Goal: Task Accomplishment & Management: Manage account settings

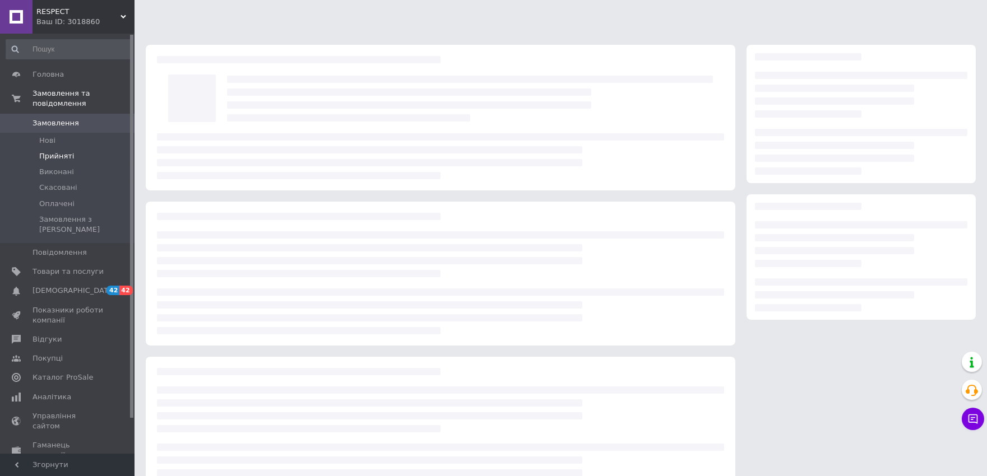
click at [88, 149] on li "Прийняті" at bounding box center [69, 157] width 138 height 16
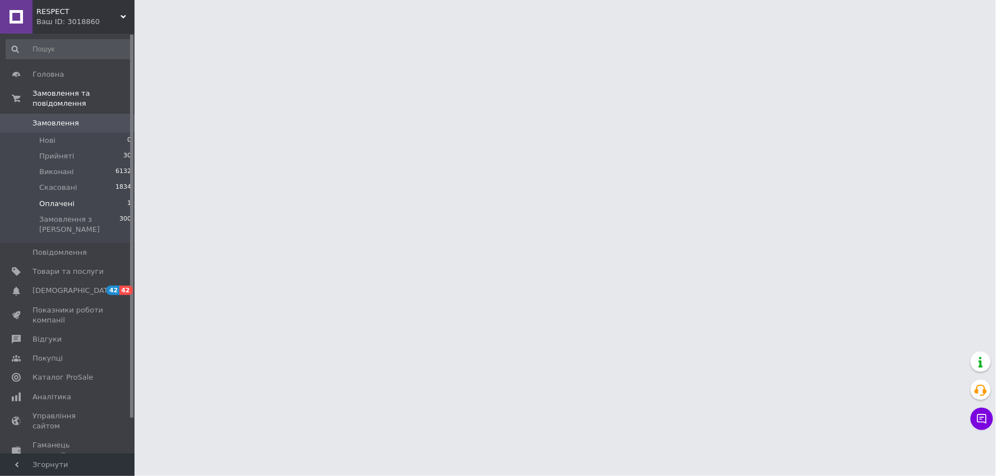
click at [85, 196] on li "Оплачені 1" at bounding box center [69, 204] width 138 height 16
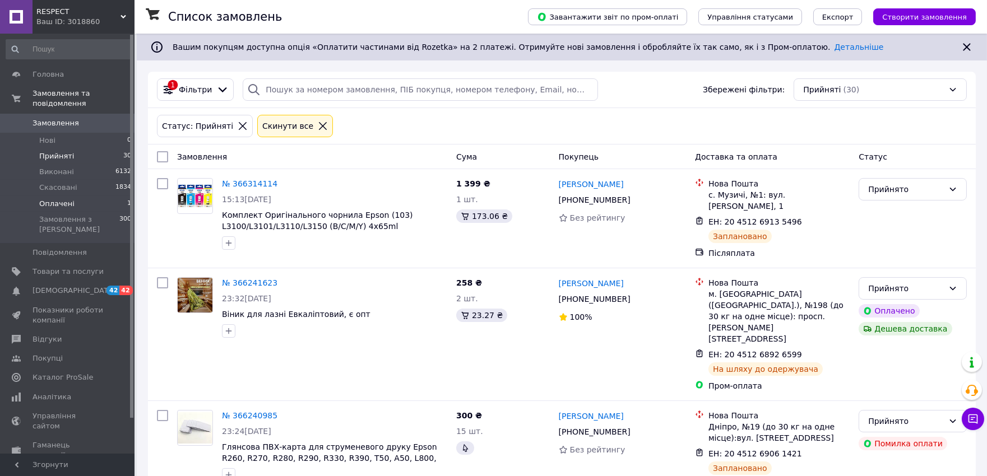
click at [73, 196] on li "Оплачені 1" at bounding box center [69, 204] width 138 height 16
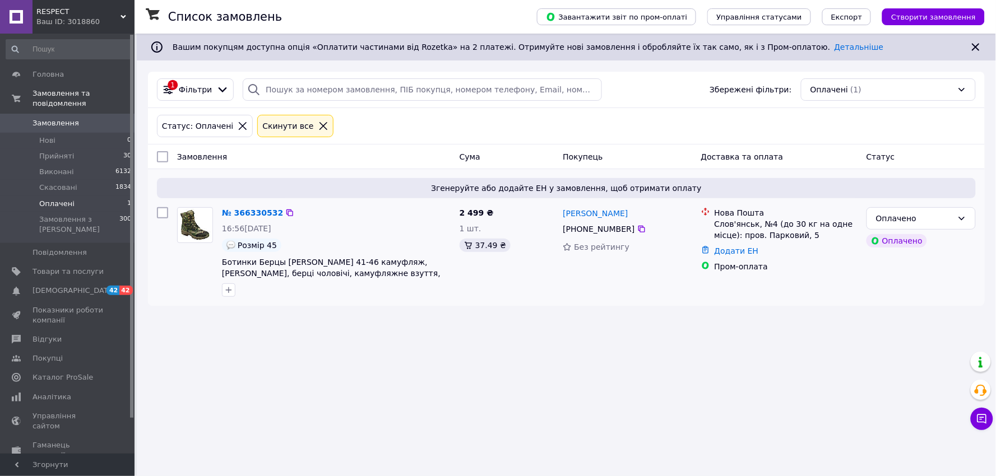
click at [253, 206] on div "№ 366330532" at bounding box center [252, 212] width 63 height 13
click at [250, 208] on link "№ 366330532" at bounding box center [252, 212] width 61 height 9
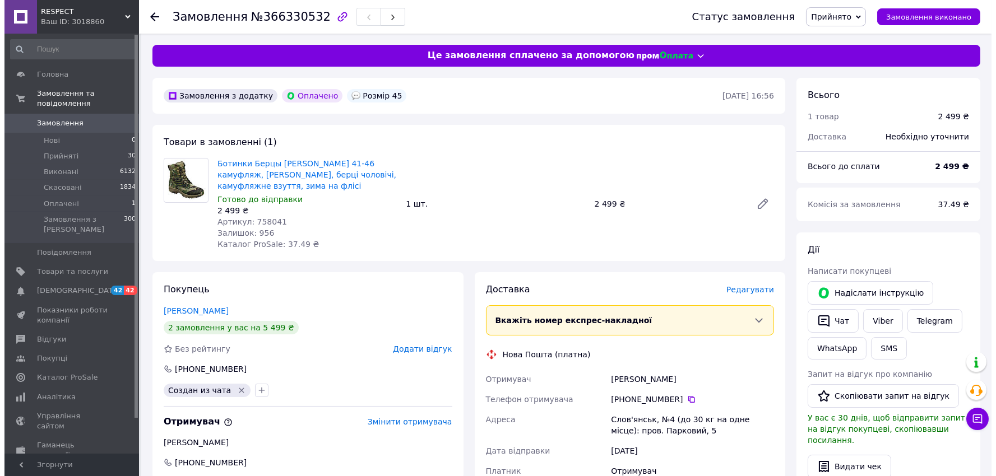
scroll to position [124, 0]
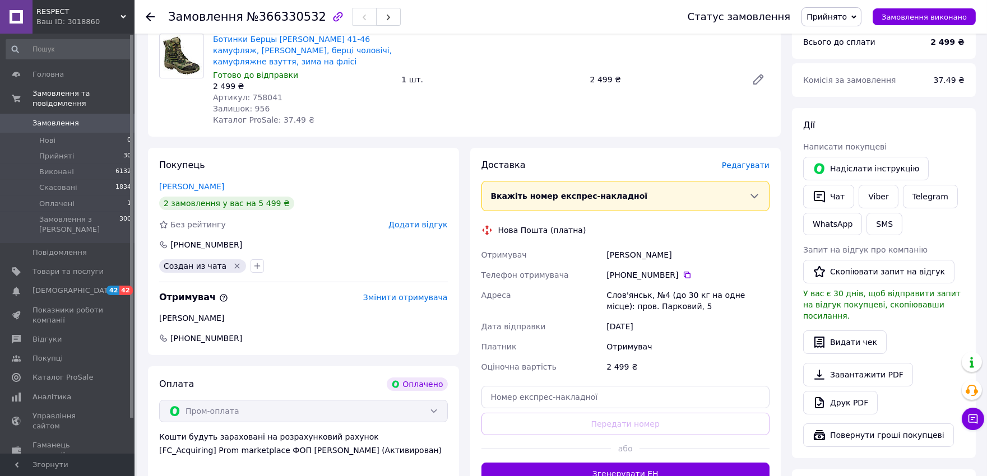
click at [743, 170] on span "Редагувати" at bounding box center [746, 165] width 48 height 9
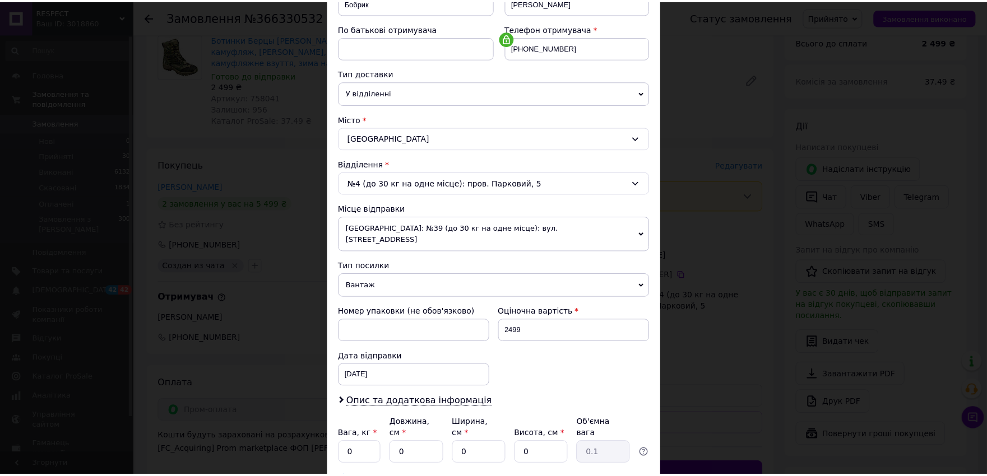
scroll to position [269, 0]
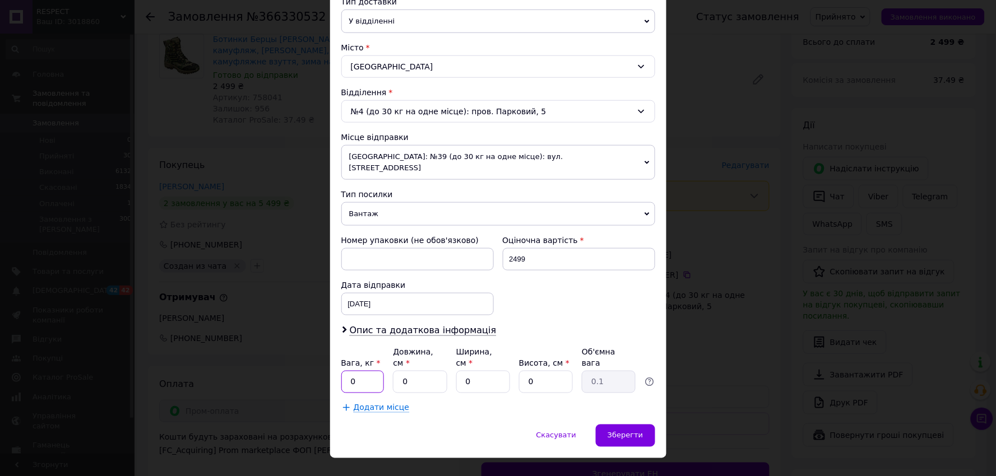
click at [356, 371] on input "0" at bounding box center [362, 382] width 43 height 22
type input "1"
click at [408, 371] on input "0" at bounding box center [420, 382] width 54 height 22
click at [408, 371] on input "3" at bounding box center [420, 382] width 54 height 22
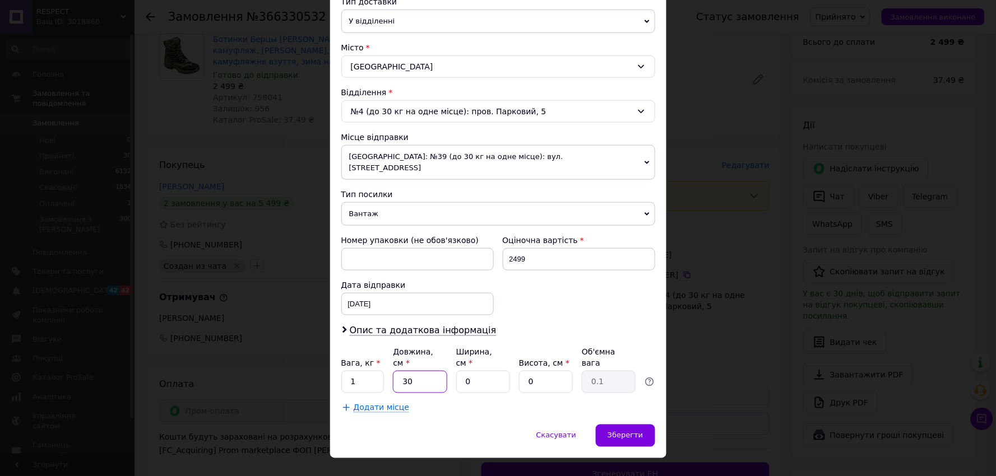
type input "30"
click at [468, 371] on input "0" at bounding box center [483, 382] width 54 height 22
type input "30"
click at [533, 371] on input "0" at bounding box center [546, 382] width 54 height 22
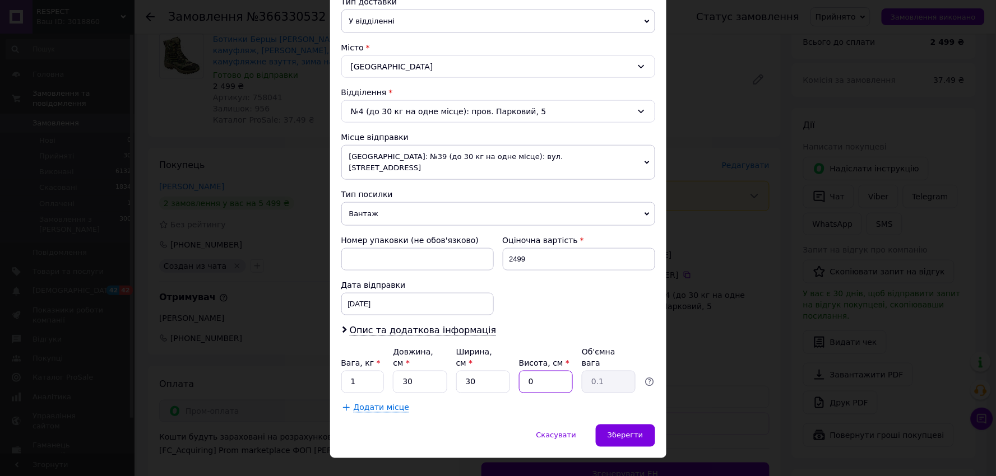
type input "1"
type input "0.23"
click at [533, 371] on input "1" at bounding box center [546, 382] width 54 height 22
type input "15"
type input "3.38"
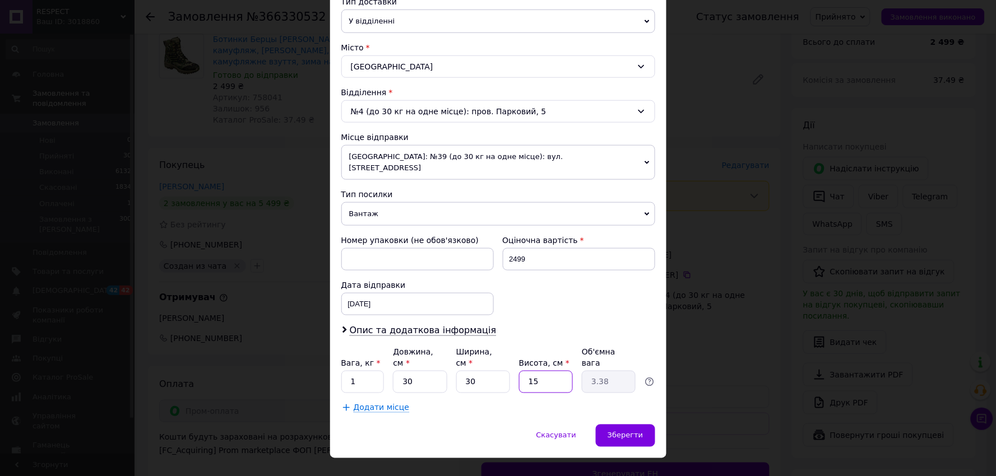
type input "15"
click at [506, 402] on div "Додати місце" at bounding box center [498, 407] width 314 height 11
click at [390, 157] on span "[GEOGRAPHIC_DATA]: №39 (до 30 кг на одне місце): вул. [STREET_ADDRESS]" at bounding box center [498, 162] width 314 height 35
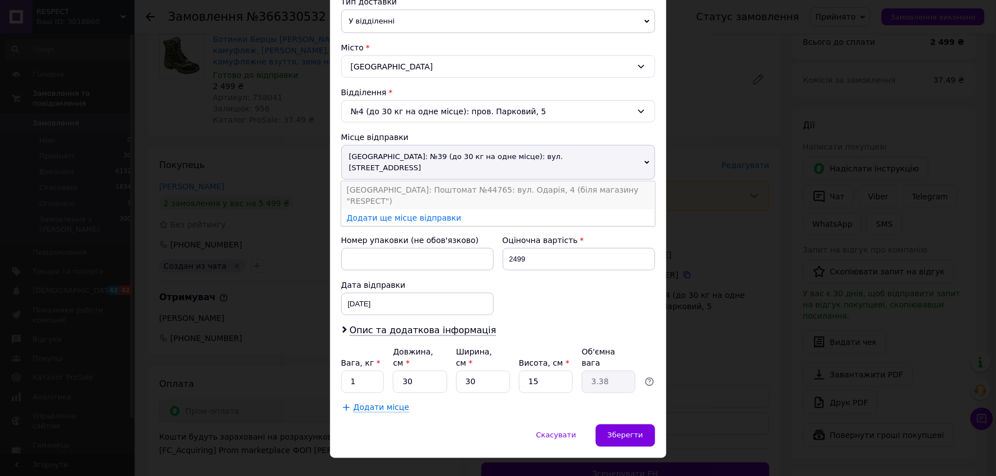
click at [387, 182] on li "[GEOGRAPHIC_DATA]: Поштомат №44765: вул. Одарія, 4 (біля магазину "RESPECT")" at bounding box center [498, 196] width 314 height 28
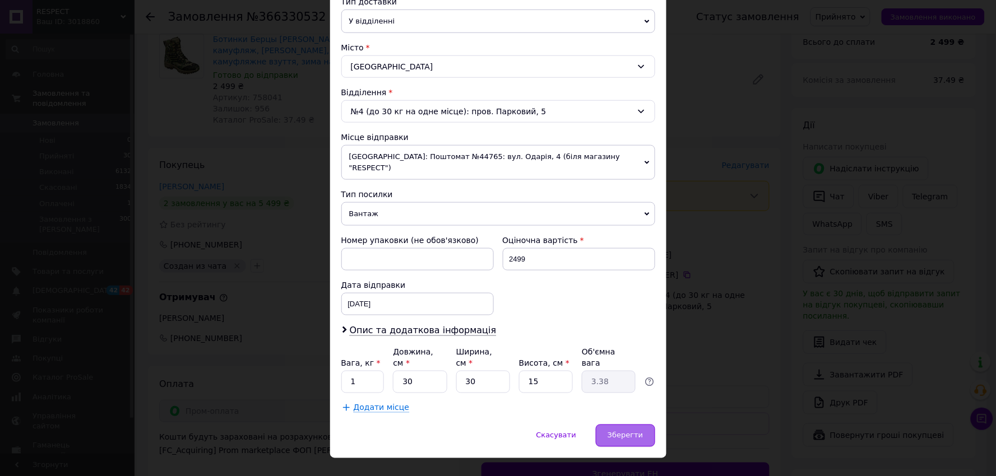
click at [641, 432] on span "Зберегти" at bounding box center [625, 436] width 35 height 8
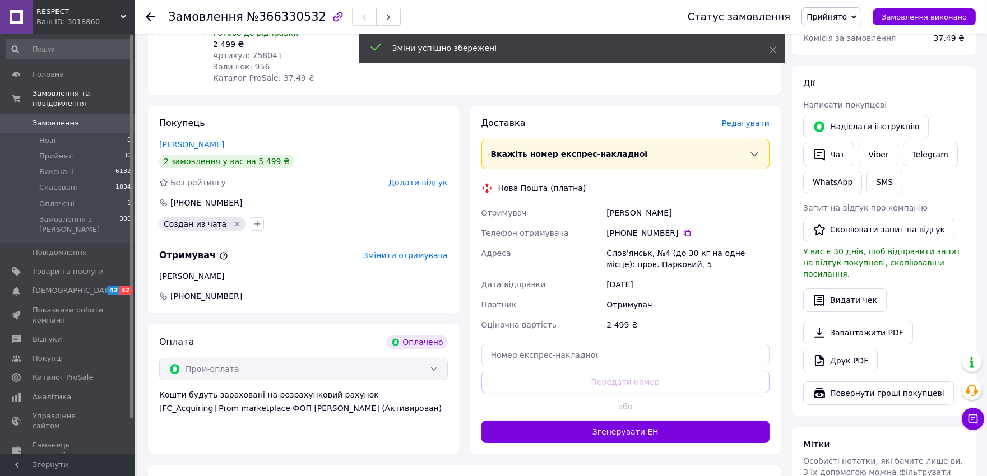
scroll to position [187, 0]
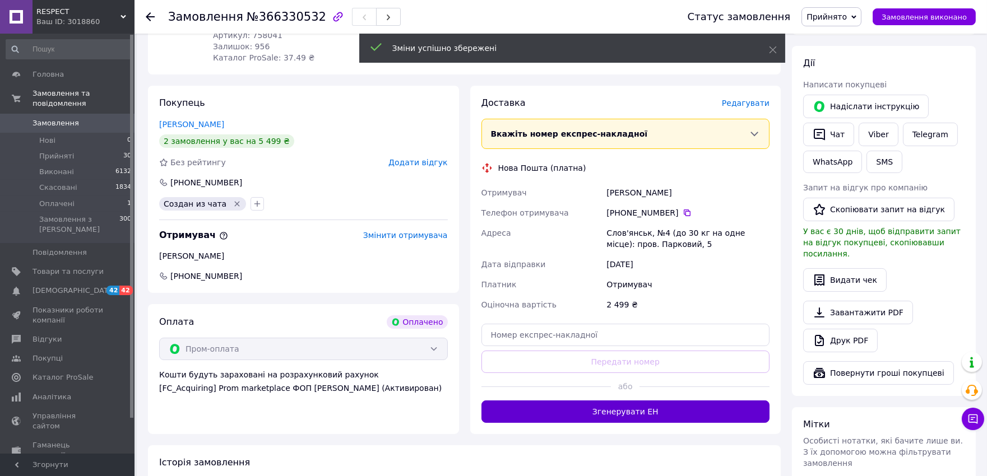
click at [628, 416] on button "Згенерувати ЕН" at bounding box center [625, 412] width 289 height 22
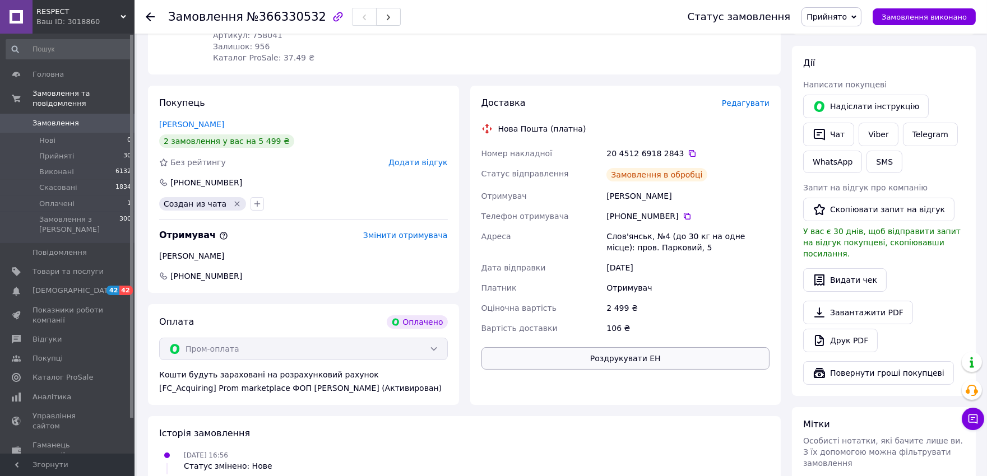
click at [648, 358] on button "Роздрукувати ЕН" at bounding box center [625, 358] width 289 height 22
